Goal: Information Seeking & Learning: Learn about a topic

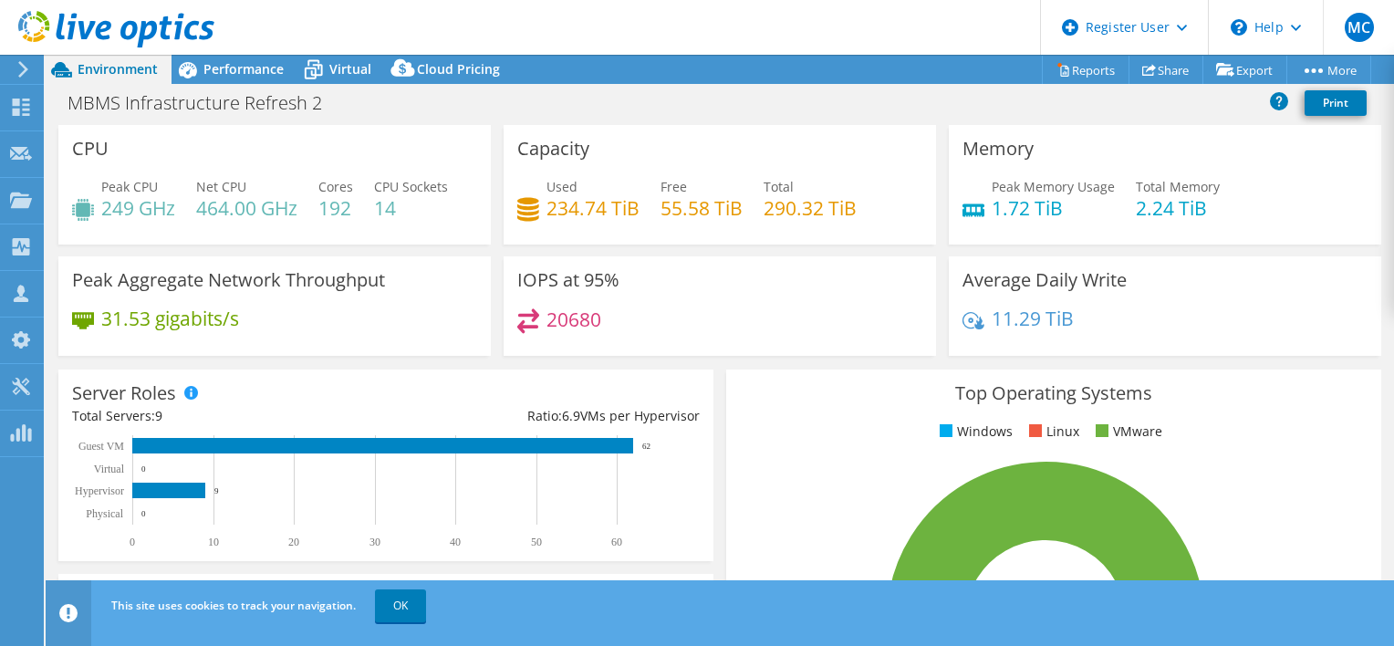
select select "USD"
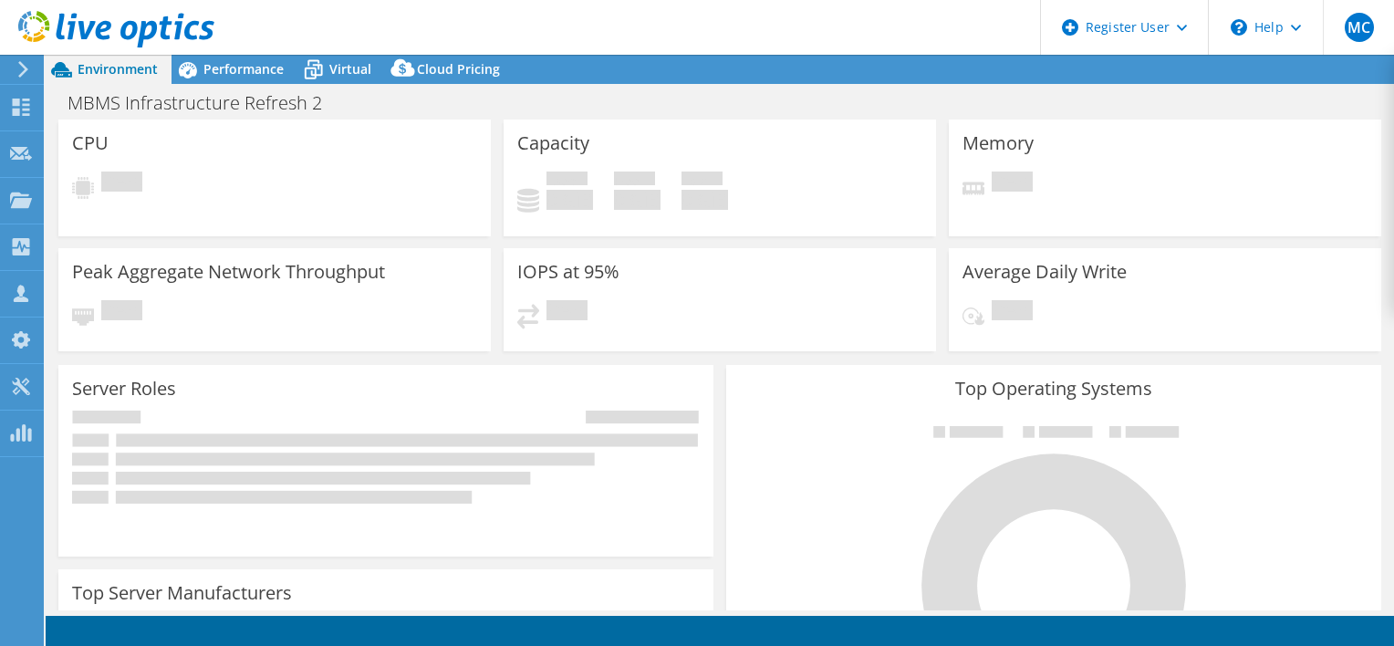
select select "USD"
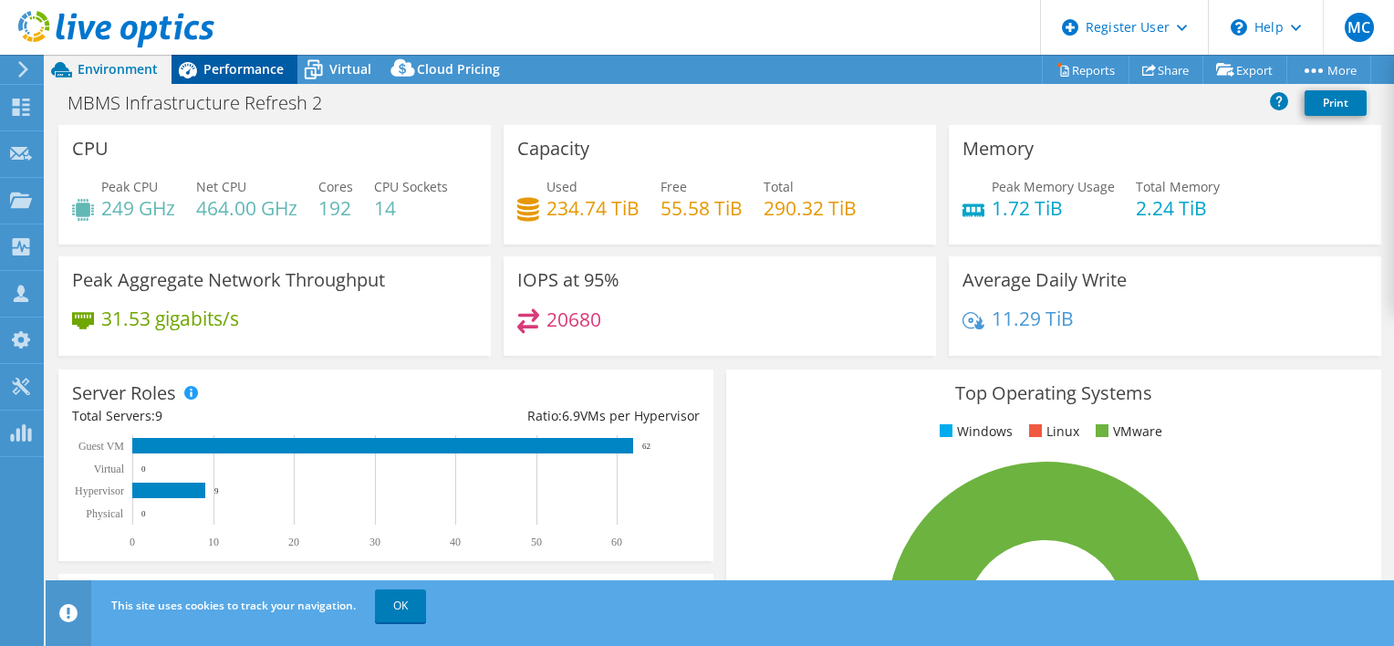
click at [255, 62] on span "Performance" at bounding box center [243, 68] width 80 height 17
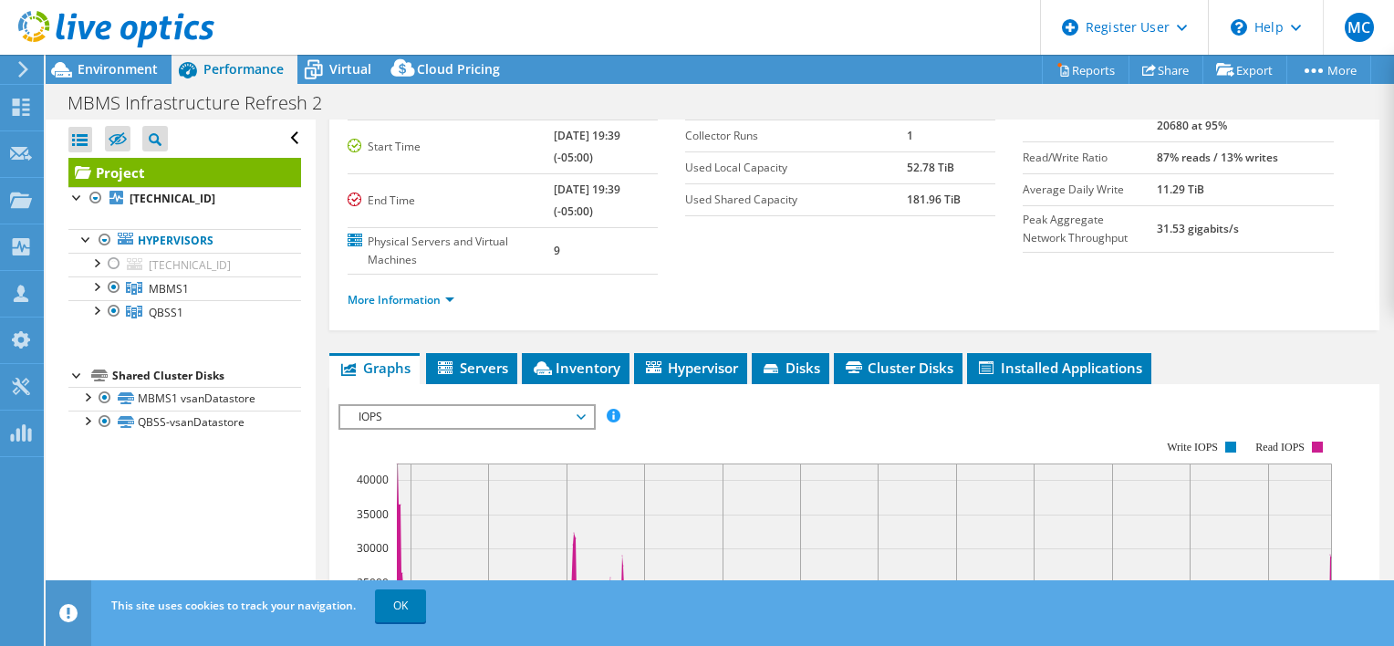
scroll to position [141, 0]
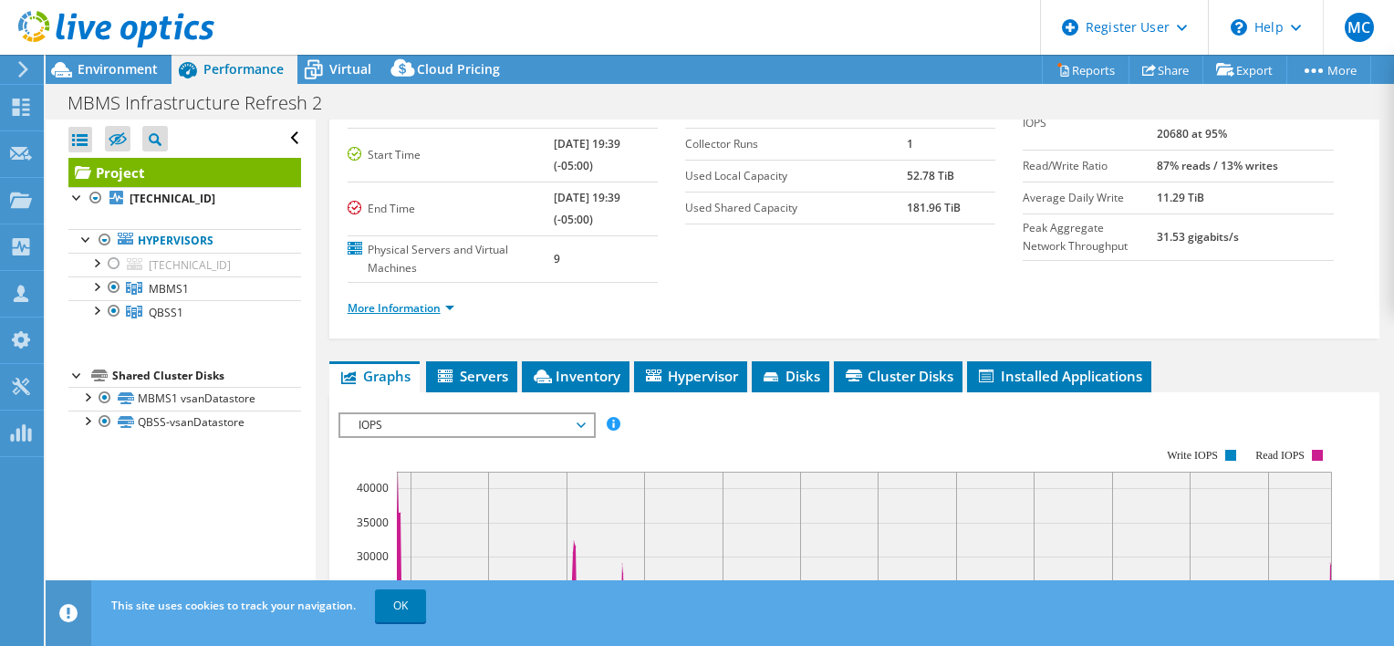
click at [443, 306] on link "More Information" at bounding box center [401, 308] width 107 height 16
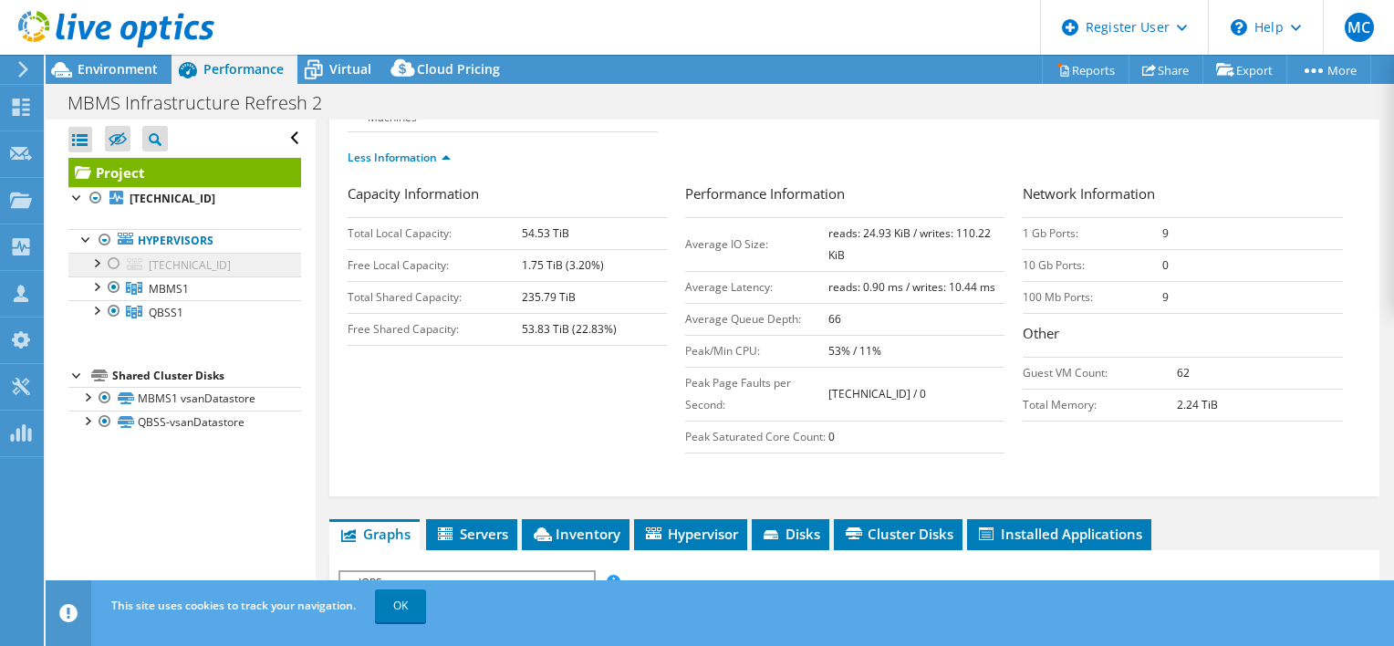
scroll to position [506, 0]
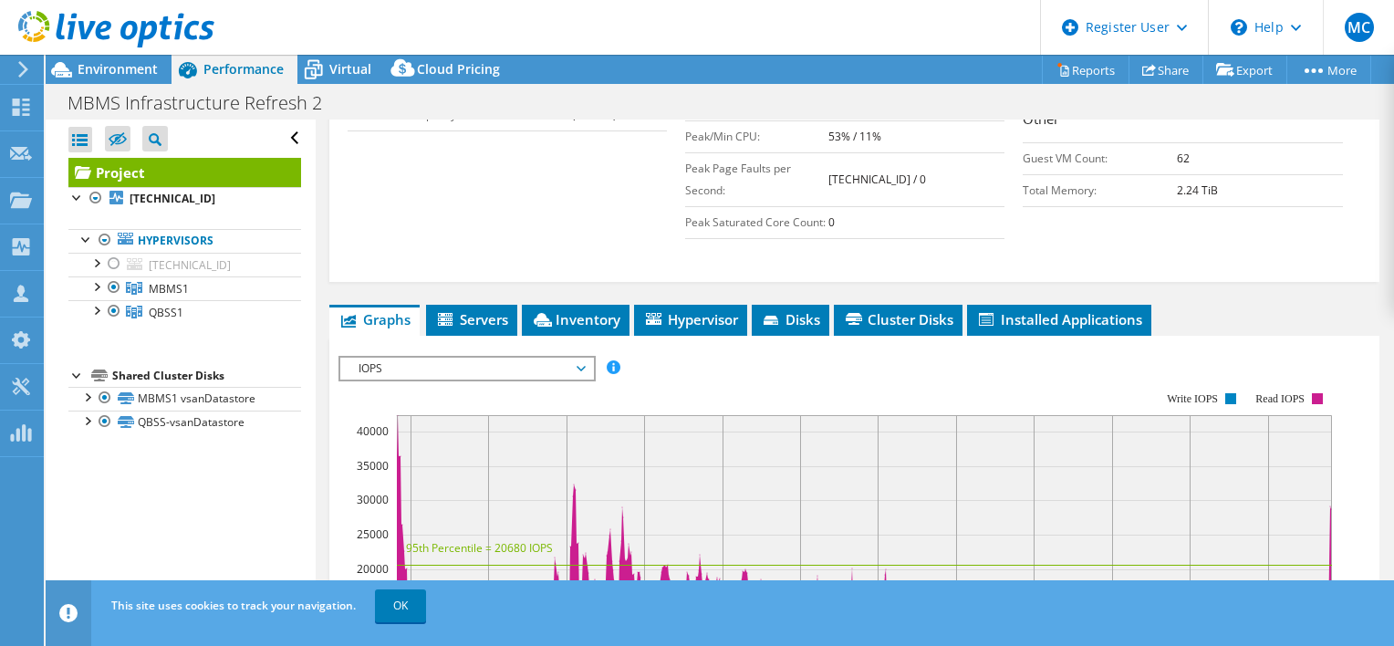
click at [212, 214] on ul "Hypervisors 192.168.170.30 Red Datastore01" at bounding box center [184, 277] width 233 height 132
click at [204, 203] on b "[TECHNICAL_ID]" at bounding box center [173, 199] width 86 height 16
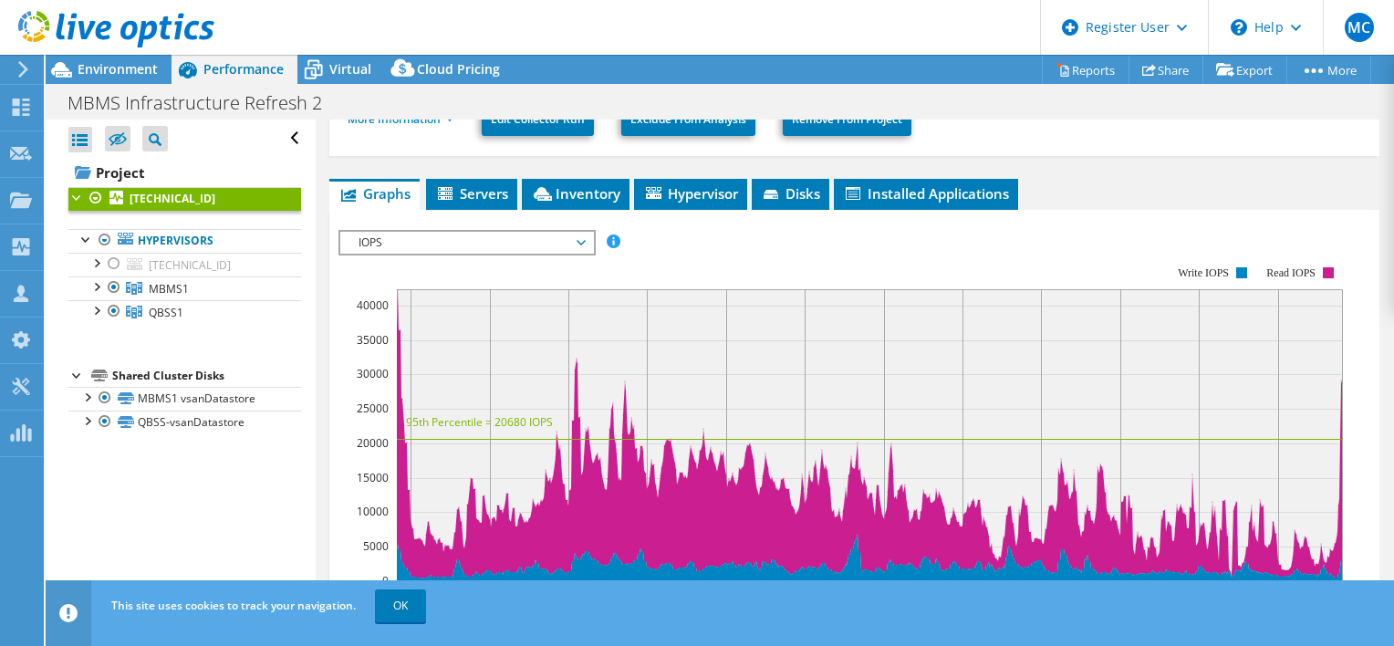
scroll to position [68, 0]
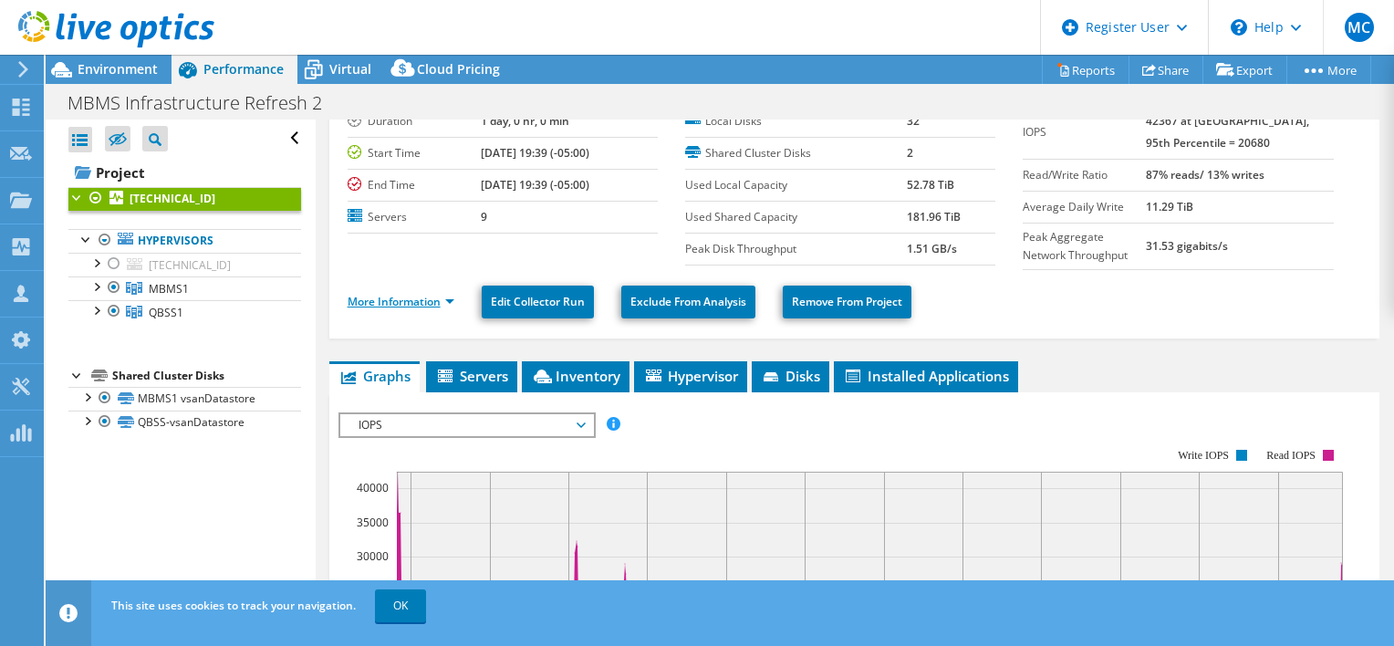
drag, startPoint x: 383, startPoint y: 300, endPoint x: 433, endPoint y: 304, distance: 50.3
click at [383, 300] on link "More Information" at bounding box center [401, 302] width 107 height 16
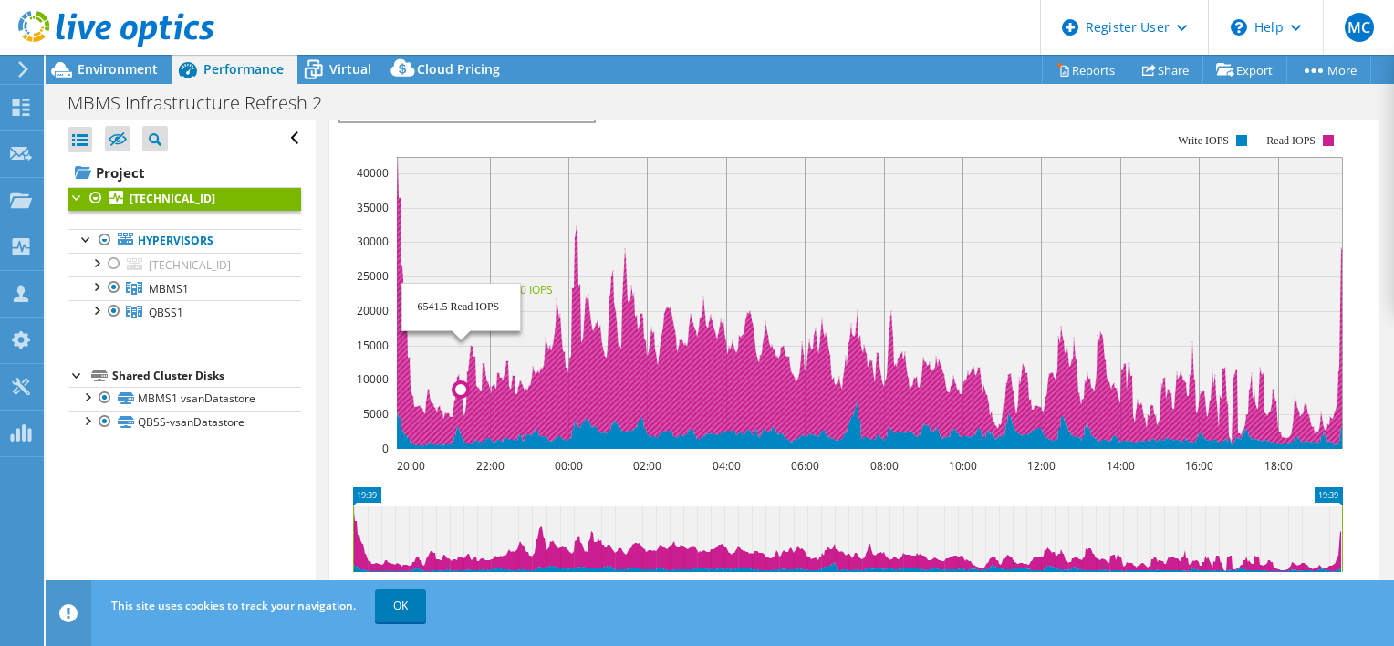
scroll to position [821, 0]
